Goal: Complete application form

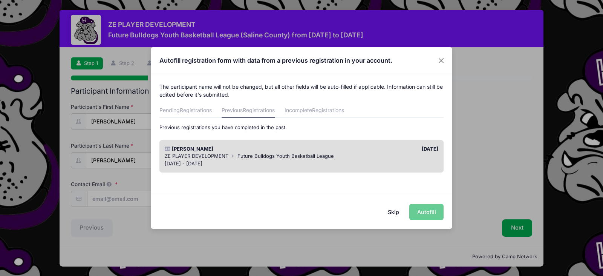
click at [397, 213] on button "Skip" at bounding box center [393, 212] width 27 height 16
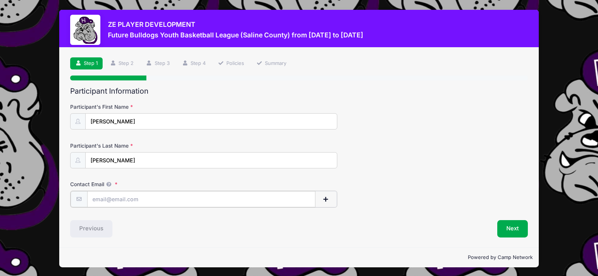
click at [153, 199] on input "Contact Email" at bounding box center [201, 199] width 228 height 16
type input "[EMAIL_ADDRESS][DOMAIN_NAME]"
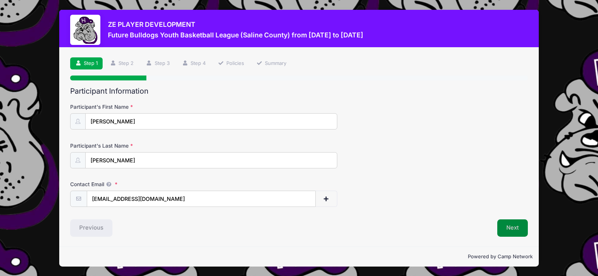
click at [513, 231] on button "Next" at bounding box center [512, 227] width 31 height 17
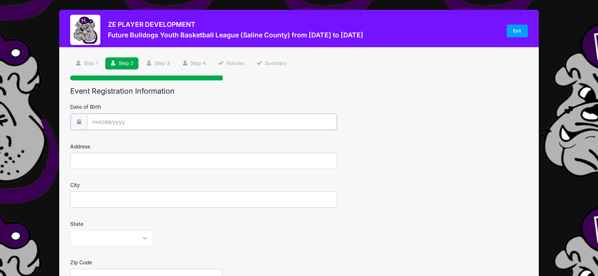
click at [134, 123] on input "Date of Birth" at bounding box center [212, 122] width 250 height 16
click at [99, 141] on icon at bounding box center [98, 142] width 5 height 5
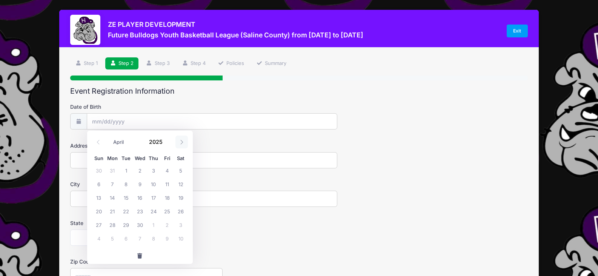
click at [181, 143] on icon at bounding box center [181, 142] width 5 height 5
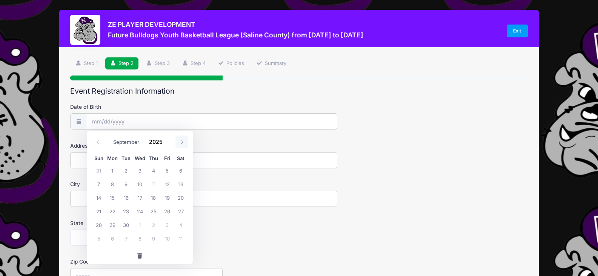
click at [181, 143] on icon at bounding box center [181, 142] width 5 height 5
click at [96, 140] on icon at bounding box center [98, 142] width 5 height 5
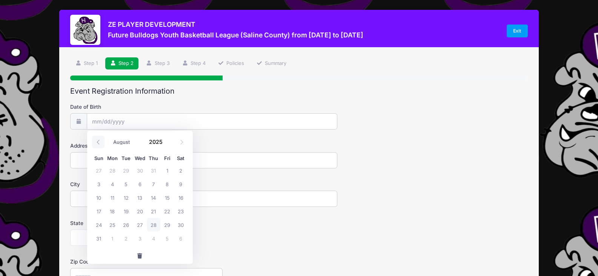
click at [96, 140] on icon at bounding box center [98, 142] width 5 height 5
select select "4"
click at [180, 184] on span "10" at bounding box center [181, 184] width 14 height 14
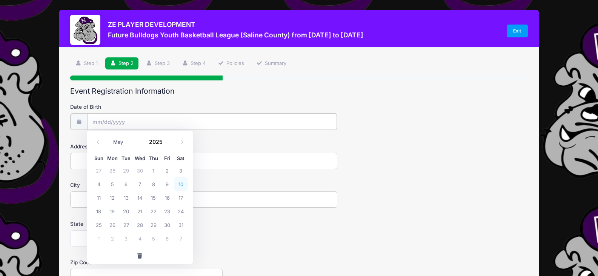
type input "[DATE]"
click at [123, 125] on input "[DATE]" at bounding box center [212, 122] width 250 height 16
click at [167, 143] on span at bounding box center [167, 144] width 5 height 6
click at [166, 143] on span at bounding box center [167, 144] width 5 height 6
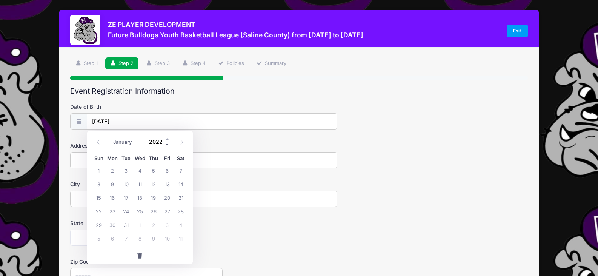
click at [166, 143] on span at bounding box center [167, 144] width 5 height 6
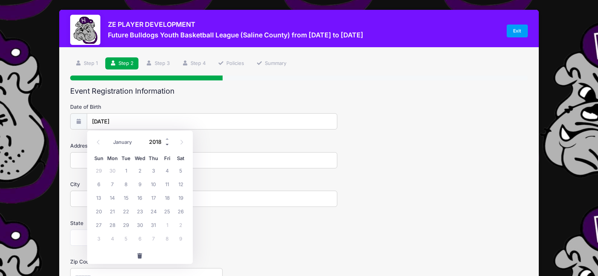
type input "2017"
click at [143, 182] on span "10" at bounding box center [140, 184] width 14 height 14
type input "[DATE]"
click at [95, 161] on input "Address" at bounding box center [203, 160] width 267 height 16
type input "[STREET_ADDRESS]"
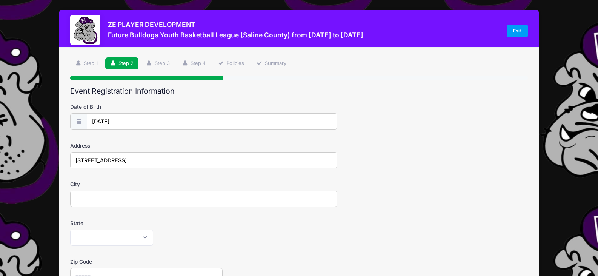
click at [88, 199] on input "City" at bounding box center [203, 198] width 267 height 16
type input "[PERSON_NAME]"
click at [146, 236] on select "[US_STATE] [US_STATE] [US_STATE] [US_STATE] [US_STATE] Armed Forces Africa Arme…" at bounding box center [111, 237] width 83 height 16
select select "IL"
click at [70, 229] on select "[US_STATE] [US_STATE] [US_STATE] [US_STATE] [US_STATE] Armed Forces Africa Arme…" at bounding box center [111, 237] width 83 height 16
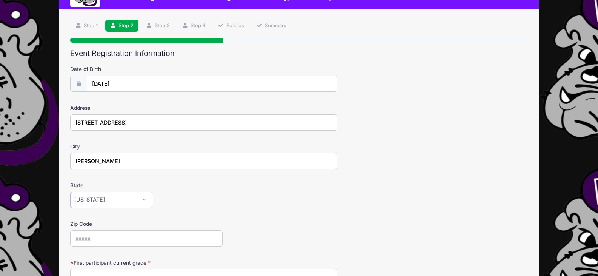
scroll to position [75, 0]
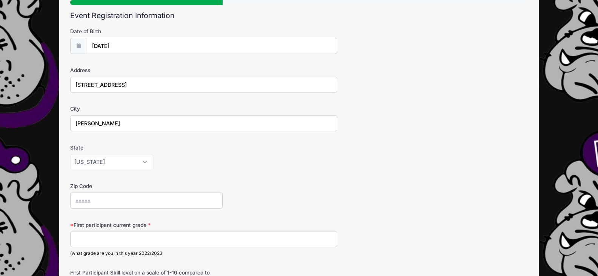
click at [108, 200] on input "Zip Code" at bounding box center [146, 200] width 152 height 16
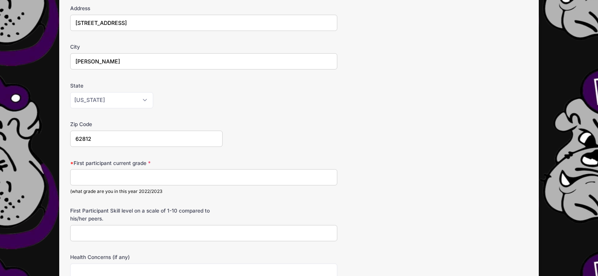
scroll to position [151, 0]
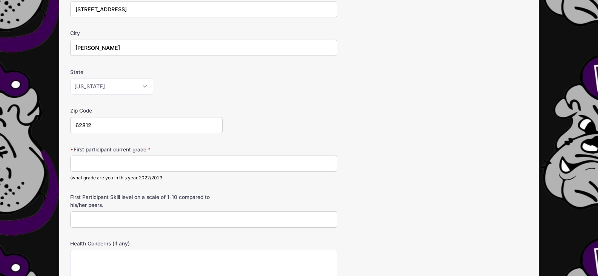
type input "62812"
click at [108, 162] on input "First participant current grade" at bounding box center [203, 163] width 267 height 16
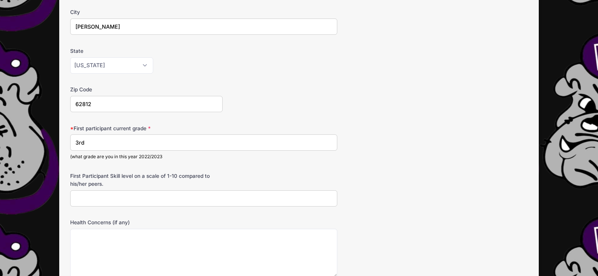
scroll to position [189, 0]
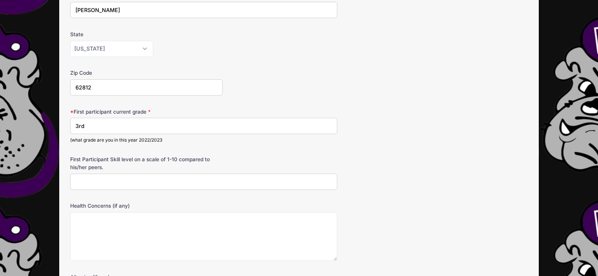
type input "3rd"
click at [103, 183] on input "First Participant Skill level on a scale of 1-10 compared to his/her peers." at bounding box center [203, 181] width 267 height 16
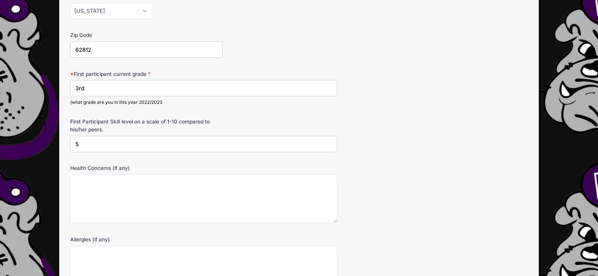
scroll to position [264, 0]
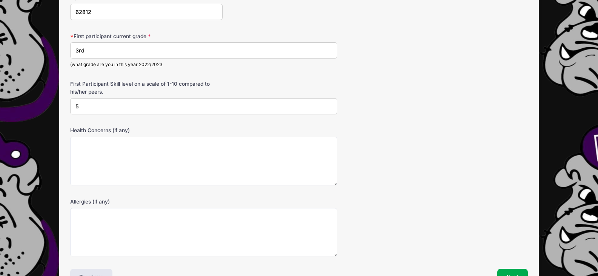
type input "5"
click at [82, 144] on textarea "Health Concerns (if any)" at bounding box center [203, 161] width 267 height 49
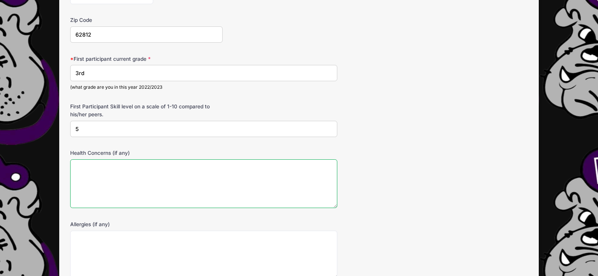
scroll to position [238, 0]
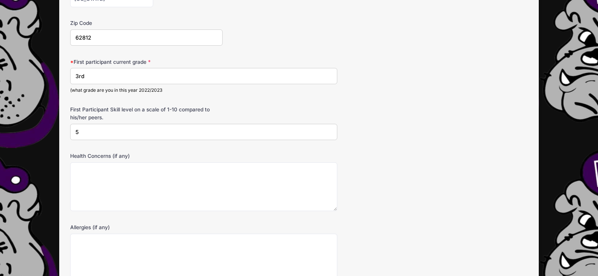
click at [79, 132] on input "5" at bounding box center [203, 132] width 267 height 16
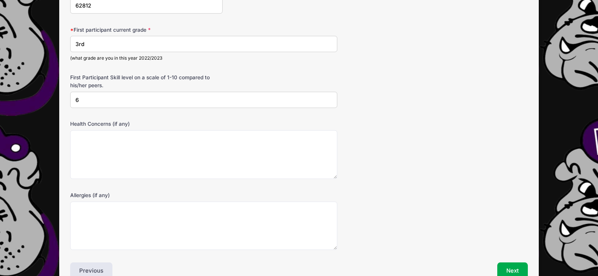
scroll to position [314, 0]
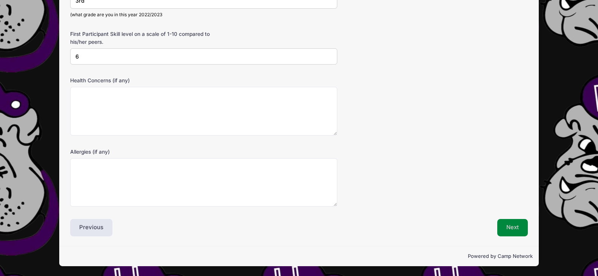
type input "6"
click at [516, 229] on button "Next" at bounding box center [512, 227] width 31 height 17
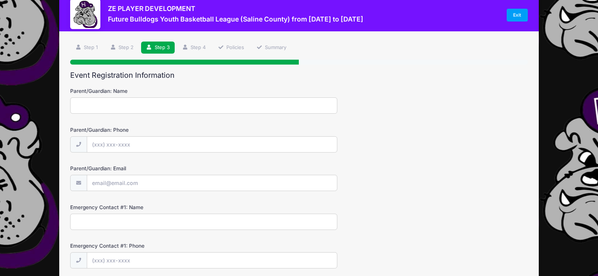
scroll to position [0, 0]
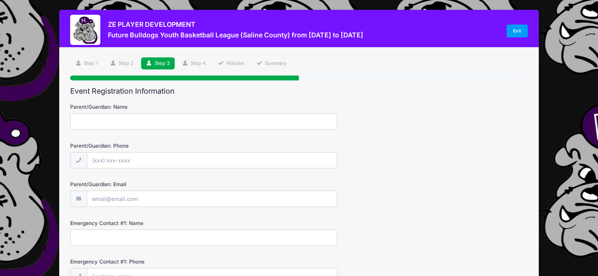
click at [100, 120] on input "Parent/Guardian: Name" at bounding box center [203, 121] width 267 height 16
type input "[PERSON_NAME]"
type input "[PHONE_NUMBER]"
type input "[EMAIL_ADDRESS][DOMAIN_NAME]"
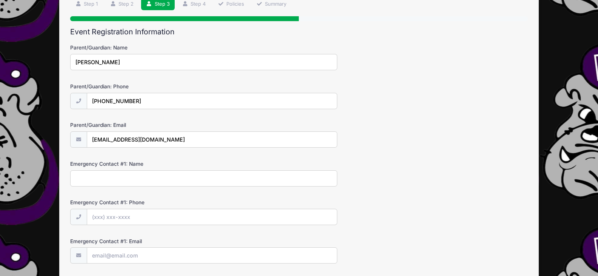
scroll to position [75, 0]
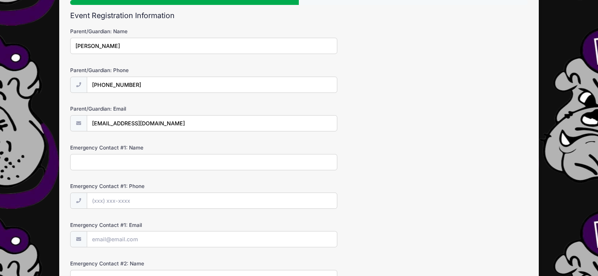
click at [129, 161] on input "Emergency Contact #1: Name" at bounding box center [203, 162] width 267 height 16
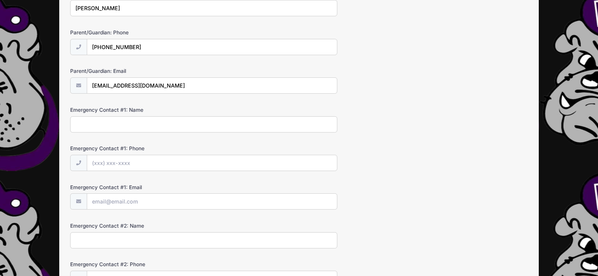
click at [125, 126] on input "Emergency Contact #1: Name" at bounding box center [203, 124] width 267 height 16
type input "[PERSON_NAME]"
type input "[PHONE_NUMBER]"
type input "[EMAIL_ADDRESS][DOMAIN_NAME]"
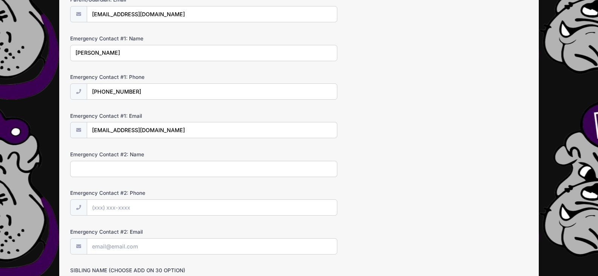
scroll to position [189, 0]
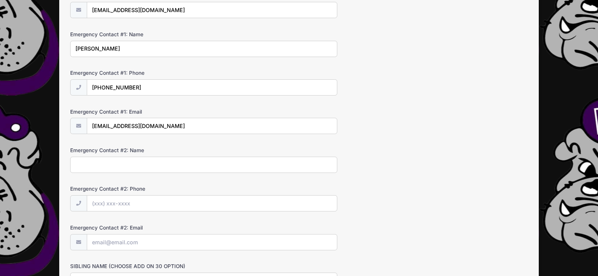
click at [122, 163] on input "Emergency Contact #2: Name" at bounding box center [203, 164] width 267 height 16
type input "[PERSON_NAME]"
click at [163, 201] on input "Emergency Contact #2: Phone" at bounding box center [212, 203] width 250 height 16
type input "(4"
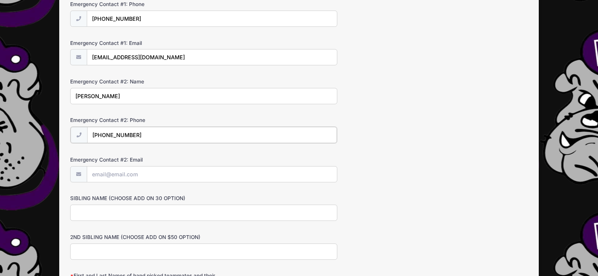
scroll to position [264, 0]
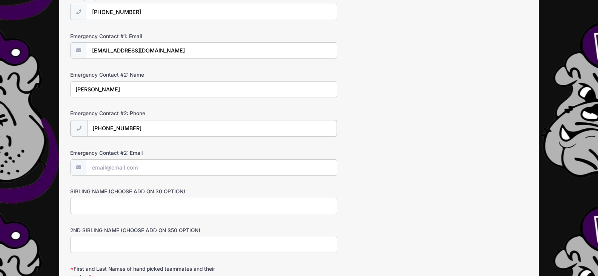
type input "[PHONE_NUMBER]"
click at [121, 205] on input "SIBLING NAME (CHOOSE ADD ON 30 OPTION)" at bounding box center [203, 205] width 267 height 16
type input "j"
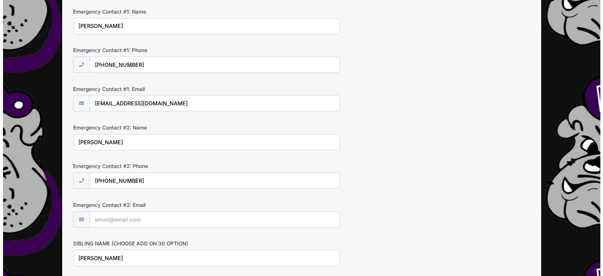
scroll to position [0, 0]
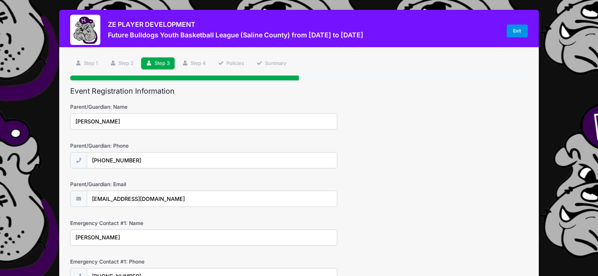
type input "[PERSON_NAME]"
click at [515, 32] on link "Exit" at bounding box center [516, 31] width 21 height 13
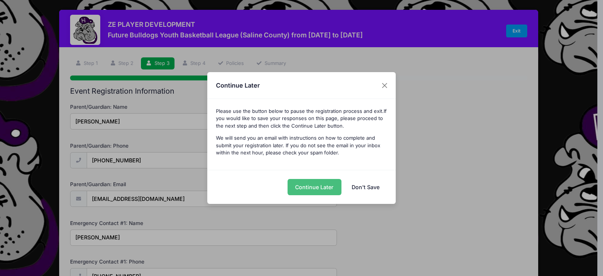
click at [318, 184] on button "Continue Later" at bounding box center [315, 187] width 54 height 16
